Goal: Task Accomplishment & Management: Use online tool/utility

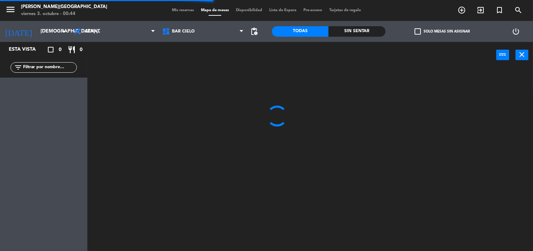
scroll to position [0, 0]
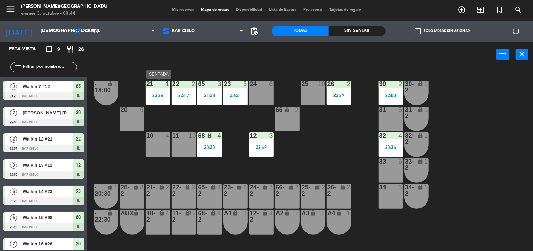
click at [165, 91] on div "21 1 23:29" at bounding box center [158, 93] width 24 height 24
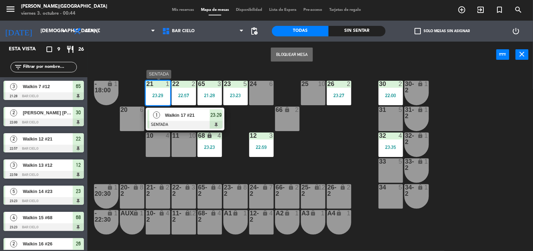
click at [184, 120] on div "Walkin 17 #21" at bounding box center [186, 115] width 45 height 12
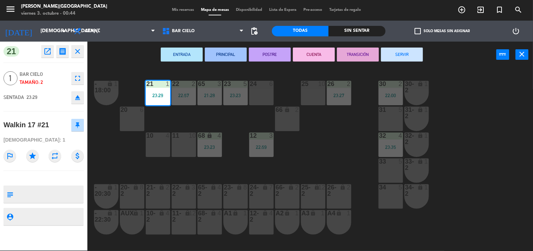
click at [405, 56] on button "SERVIR" at bounding box center [402, 55] width 42 height 14
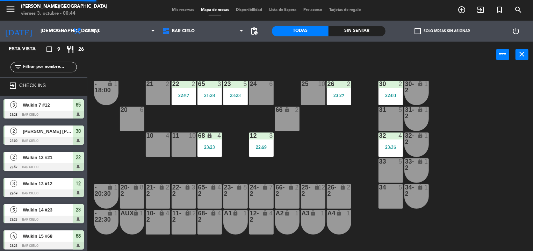
scroll to position [40, 0]
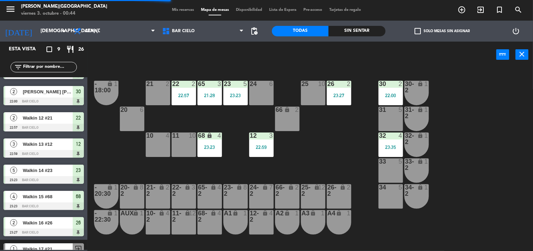
click at [387, 101] on div "30 2 22:00" at bounding box center [391, 93] width 24 height 24
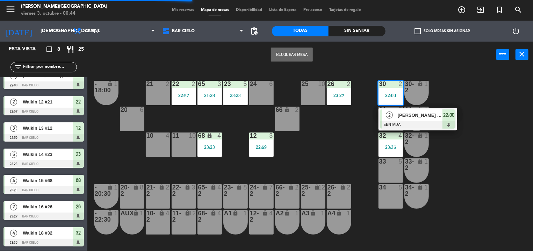
scroll to position [37, 0]
click at [392, 114] on span "2" at bounding box center [389, 115] width 7 height 7
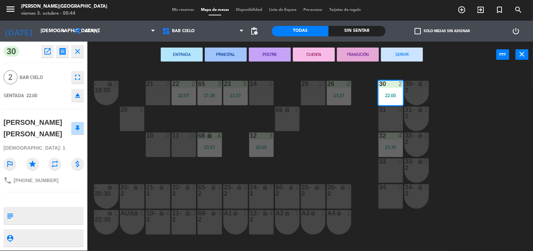
click at [393, 50] on button "SERVIR" at bounding box center [402, 55] width 42 height 14
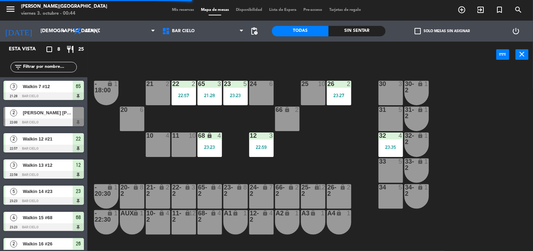
click at [391, 154] on div "32 4 23:35" at bounding box center [391, 145] width 24 height 24
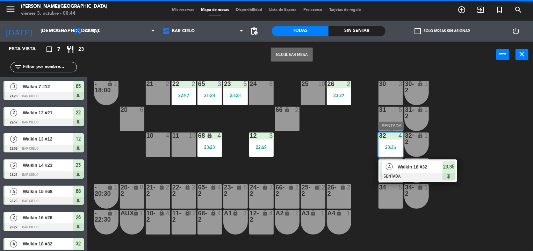
click at [393, 168] on span "4" at bounding box center [389, 166] width 7 height 7
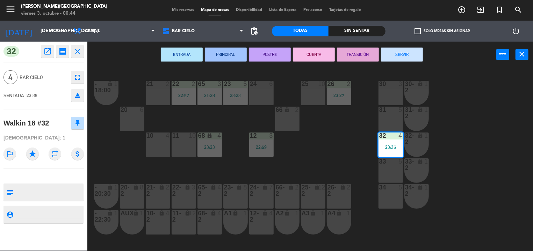
click at [394, 50] on button "SERVIR" at bounding box center [402, 55] width 42 height 14
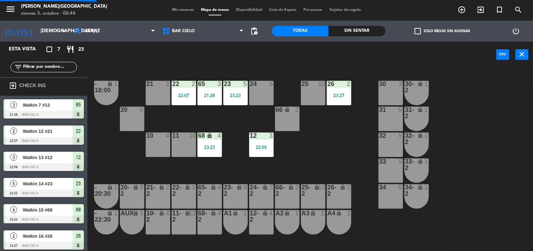
scroll to position [29, 0]
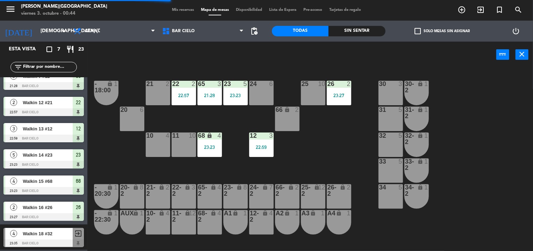
click at [332, 102] on div "26 2 23:27" at bounding box center [339, 93] width 24 height 24
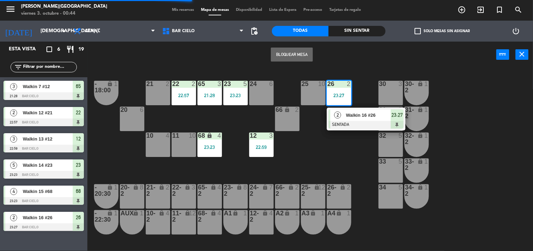
scroll to position [0, 0]
click at [335, 111] on div "2" at bounding box center [337, 115] width 15 height 12
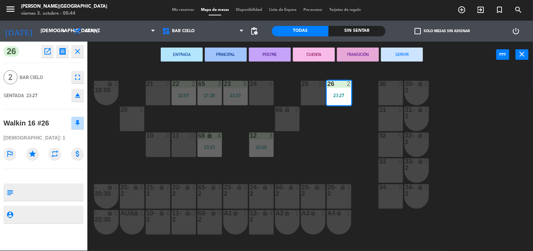
click at [388, 54] on button "SERVIR" at bounding box center [402, 55] width 42 height 14
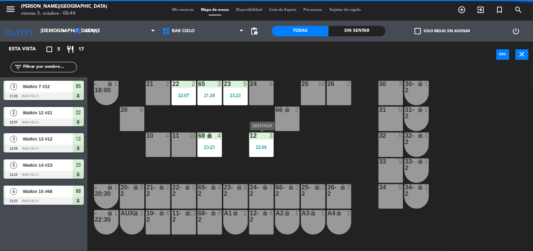
click at [254, 154] on div "12 3 22:59" at bounding box center [261, 145] width 24 height 24
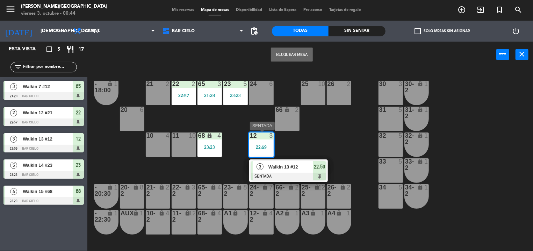
click at [263, 166] on span "3" at bounding box center [260, 166] width 7 height 7
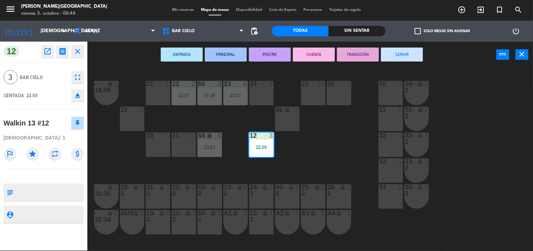
click at [392, 55] on button "SERVIR" at bounding box center [402, 55] width 42 height 14
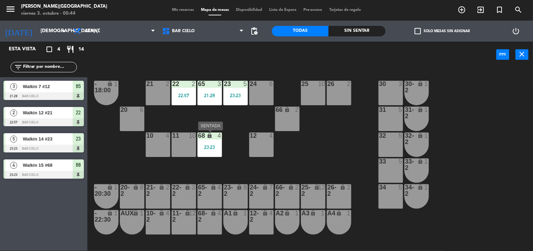
click at [206, 141] on div "68 lock 4 23:23" at bounding box center [210, 145] width 24 height 24
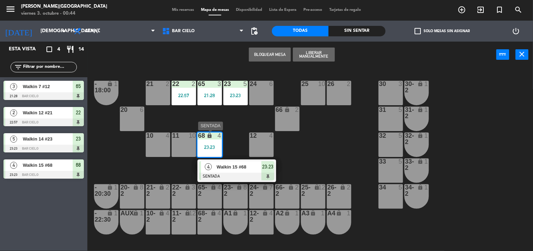
click at [230, 166] on span "Walkin 15 #68" at bounding box center [239, 166] width 45 height 7
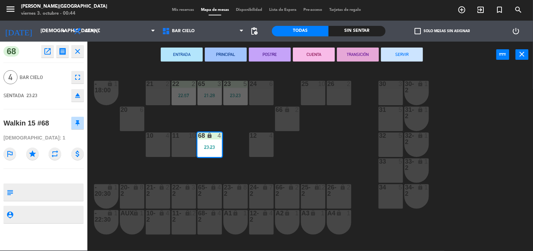
click at [393, 48] on button "SERVIR" at bounding box center [402, 55] width 42 height 14
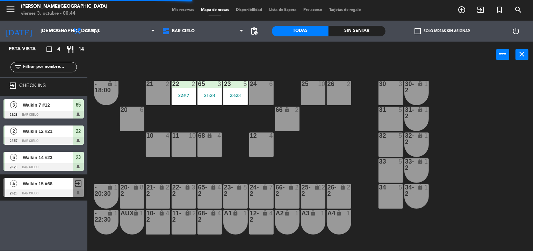
click at [232, 100] on div "23 5 23:23" at bounding box center [235, 93] width 24 height 24
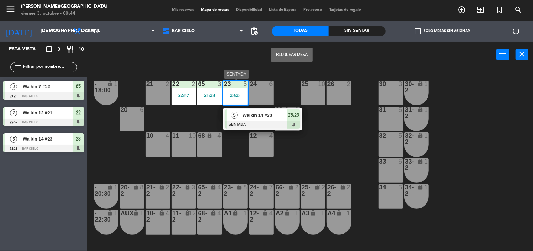
click at [237, 113] on div "5" at bounding box center [234, 115] width 15 height 12
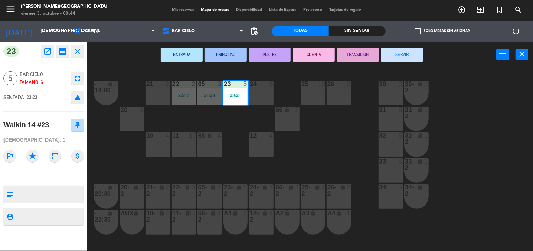
click at [395, 53] on button "SERVIR" at bounding box center [402, 55] width 42 height 14
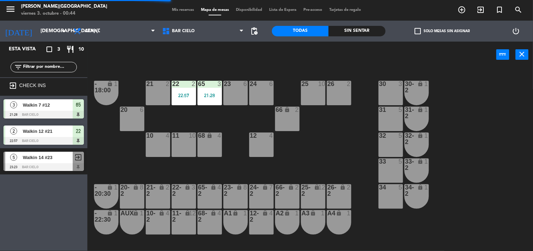
click at [202, 88] on div "65 3 21:28" at bounding box center [210, 93] width 24 height 24
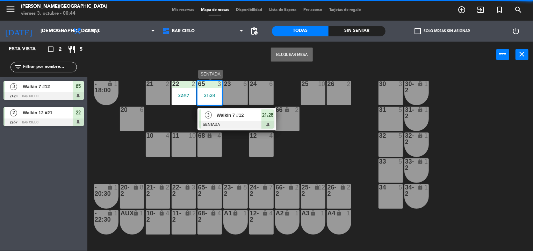
click at [210, 122] on div at bounding box center [236, 125] width 75 height 8
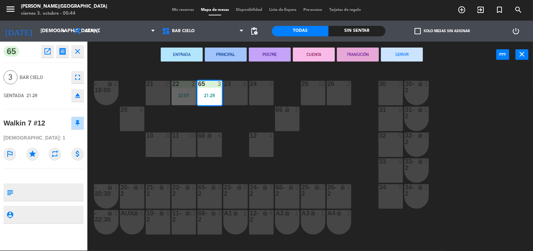
click at [414, 55] on button "SERVIR" at bounding box center [402, 55] width 42 height 14
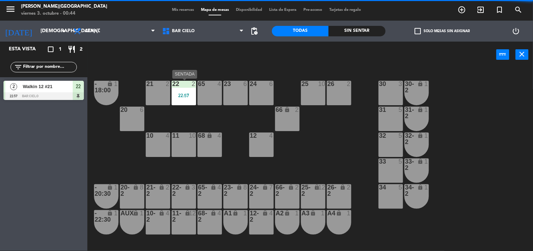
click at [173, 101] on div "22 2 22:57" at bounding box center [184, 93] width 24 height 24
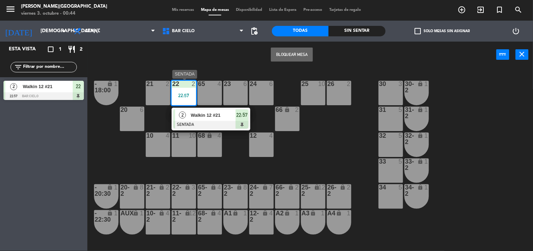
click at [190, 129] on div "2 Walkin 12 #21 SENTADA 22:57" at bounding box center [211, 119] width 79 height 23
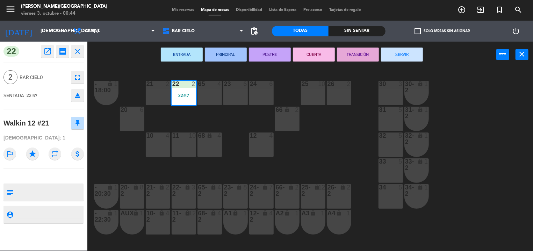
click at [407, 53] on button "SERVIR" at bounding box center [402, 55] width 42 height 14
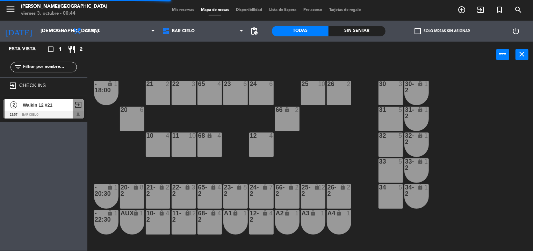
click at [236, 61] on div "power_input close" at bounding box center [291, 55] width 409 height 27
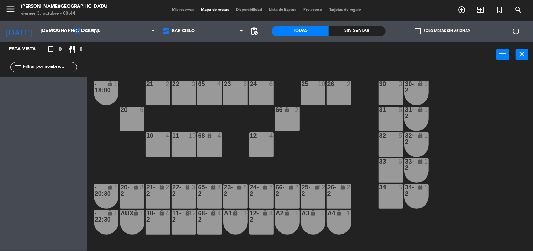
click at [180, 9] on span "Mis reservas" at bounding box center [183, 10] width 29 height 4
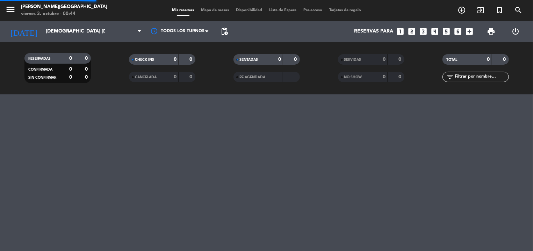
click at [180, 9] on span "Mis reservas" at bounding box center [183, 10] width 29 height 4
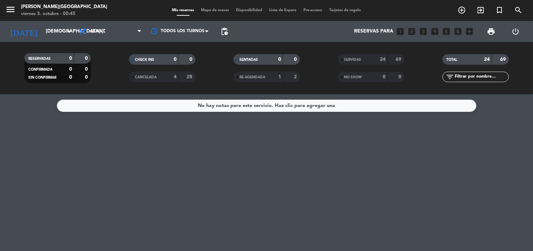
click at [204, 9] on span "Mapa de mesas" at bounding box center [215, 10] width 35 height 4
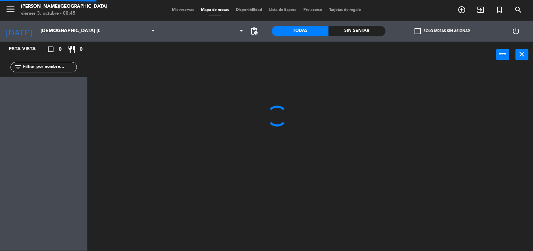
scroll to position [0, 0]
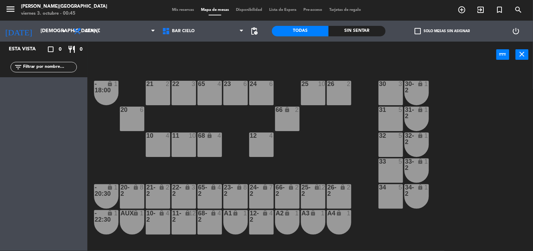
click at [258, 66] on div "power_input close" at bounding box center [291, 55] width 409 height 27
click at [47, 27] on input "[DEMOGRAPHIC_DATA] [DATE]" at bounding box center [70, 31] width 66 height 13
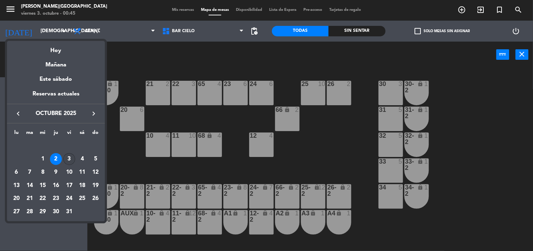
click at [72, 164] on div "3" at bounding box center [69, 159] width 12 height 12
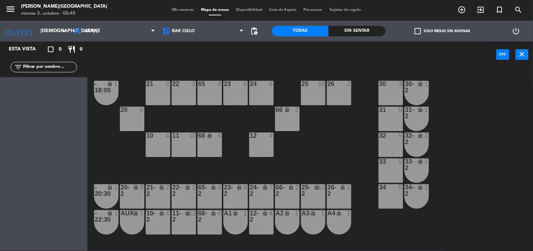
type input "vie. [DATE]"
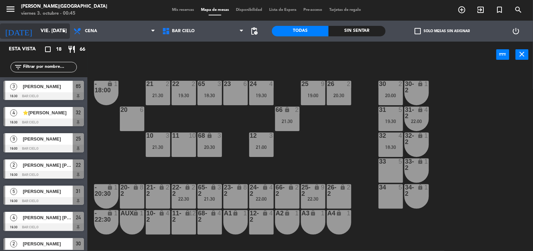
click at [46, 36] on input "vie. [DATE]" at bounding box center [70, 31] width 66 height 13
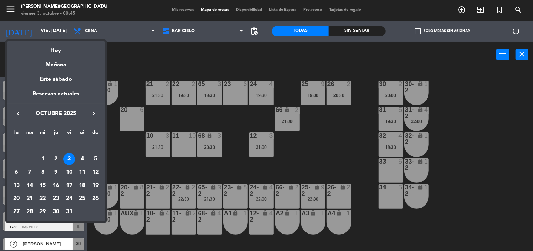
click at [165, 58] on div at bounding box center [266, 125] width 533 height 251
